Goal: Information Seeking & Learning: Check status

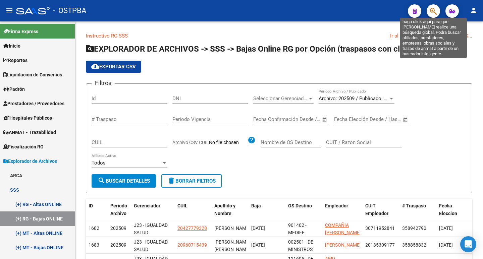
click at [435, 13] on icon "button" at bounding box center [433, 11] width 7 height 8
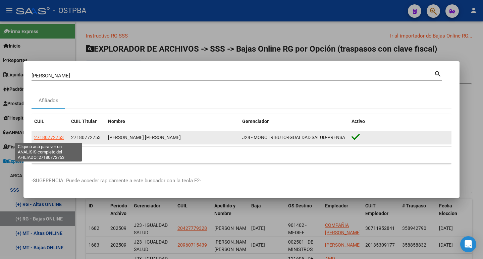
click at [49, 136] on span "27180772753" at bounding box center [49, 137] width 30 height 5
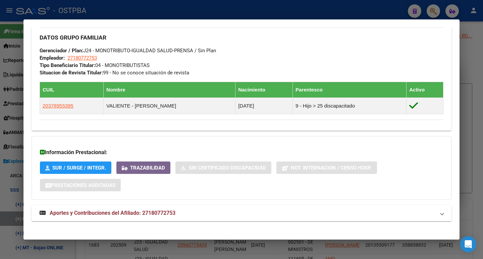
scroll to position [326, 0]
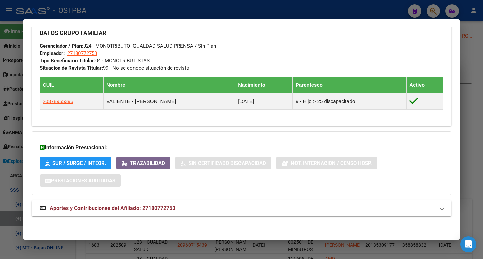
click at [107, 208] on span "Aportes y Contribuciones del Afiliado: 27180772753" at bounding box center [113, 208] width 126 height 6
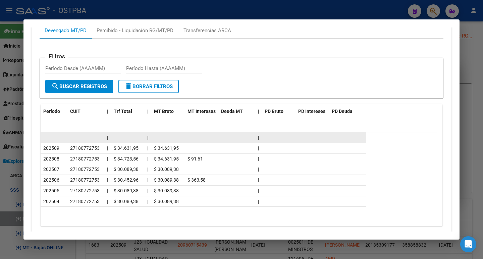
scroll to position [584, 0]
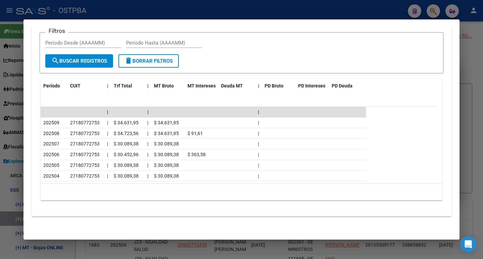
click at [349, 6] on div at bounding box center [241, 129] width 483 height 259
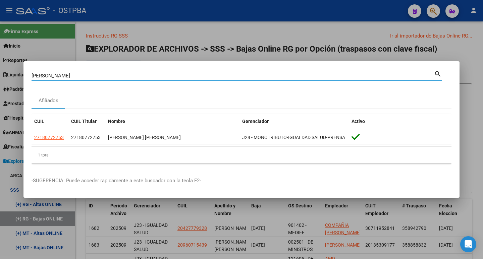
drag, startPoint x: 54, startPoint y: 75, endPoint x: 6, endPoint y: 75, distance: 47.6
click at [6, 75] on div "[PERSON_NAME] Buscar (apellido, dni, cuil, nro traspaso, cuit, obra social) sea…" at bounding box center [241, 129] width 483 height 259
paste input "94794096"
type input "94794096"
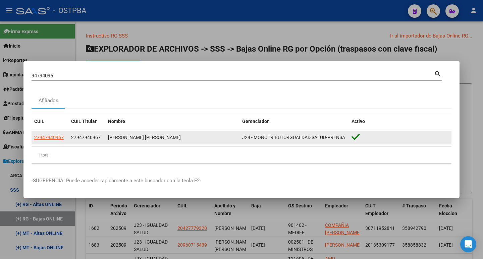
click at [52, 134] on app-link-go-to "27947940967" at bounding box center [49, 138] width 30 height 8
click at [51, 137] on span "27947940967" at bounding box center [49, 137] width 30 height 5
type textarea "27947940967"
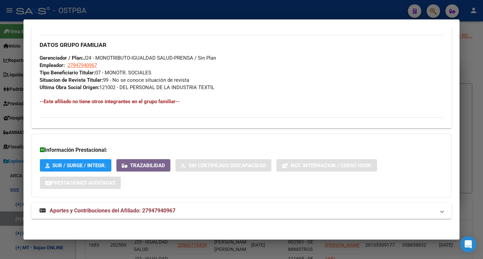
scroll to position [309, 0]
